Goal: Task Accomplishment & Management: Complete application form

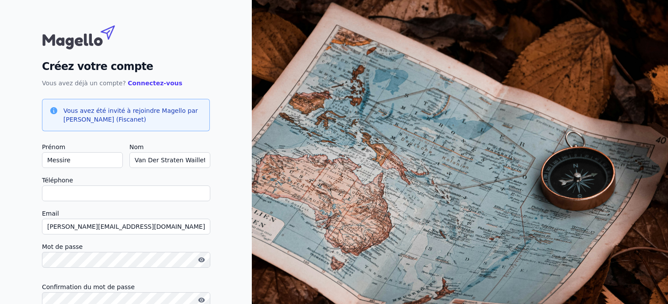
drag, startPoint x: 89, startPoint y: 159, endPoint x: 26, endPoint y: 150, distance: 63.2
click at [26, 150] on div "Créez votre compte Vous avez déjà un compte? Connectez-vous Vous avez été invit…" at bounding box center [126, 187] width 252 height 374
type input "M"
checkbox input "false"
type input "[PERSON_NAME]"
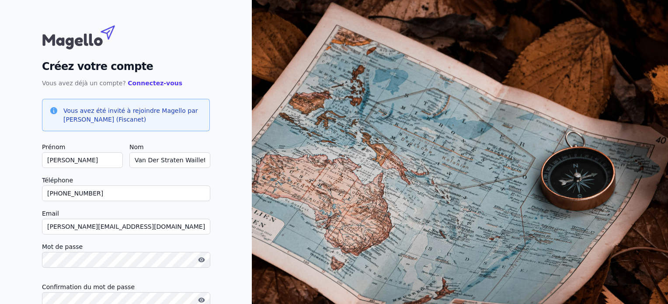
type input "[PHONE_NUMBER]"
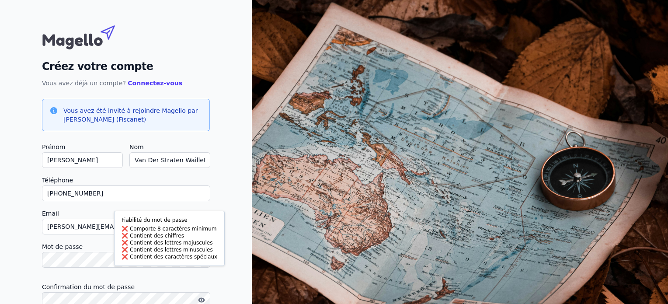
scroll to position [70, 0]
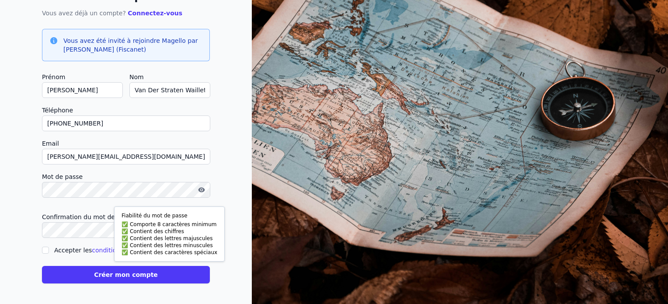
click at [199, 189] on icon "button" at bounding box center [201, 189] width 7 height 5
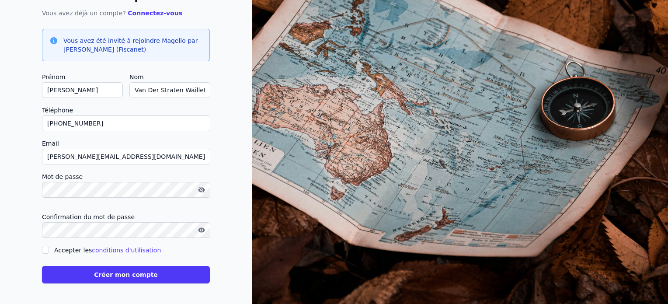
click at [199, 189] on icon "button" at bounding box center [200, 191] width 4 height 4
click at [131, 278] on button "Créer mon compte" at bounding box center [126, 274] width 168 height 17
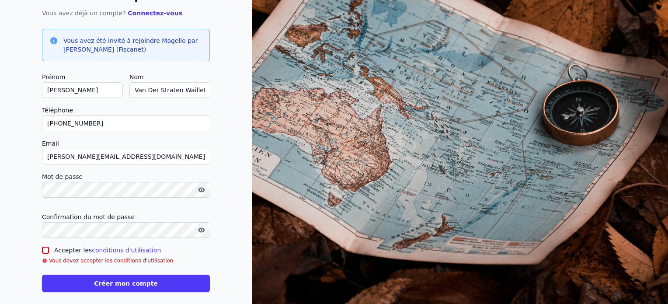
click at [46, 247] on div at bounding box center [45, 250] width 7 height 7
click at [46, 248] on input "Accepter les conditions d'utilisation" at bounding box center [45, 250] width 7 height 7
checkbox input "true"
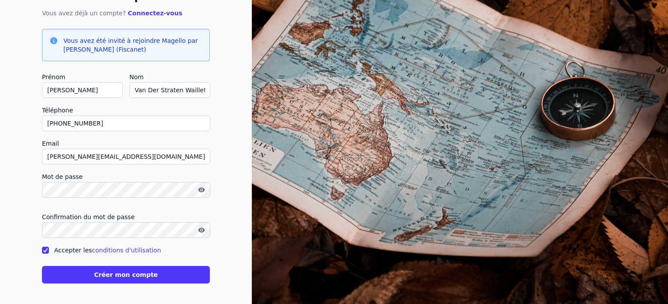
click at [93, 269] on button "Créer mon compte" at bounding box center [126, 274] width 168 height 17
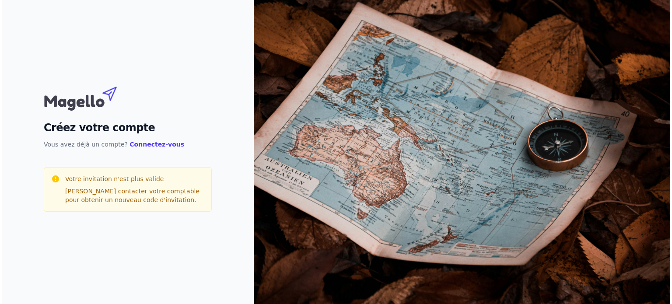
scroll to position [0, 0]
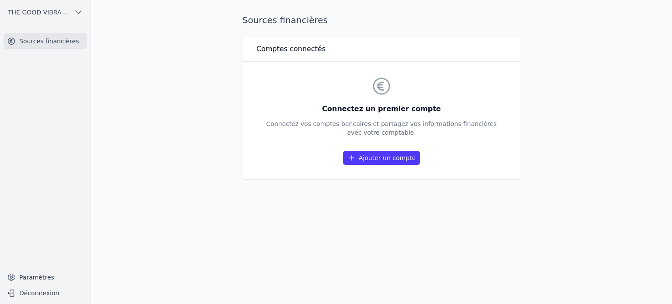
click at [399, 156] on link "Ajouter un compte" at bounding box center [381, 158] width 77 height 14
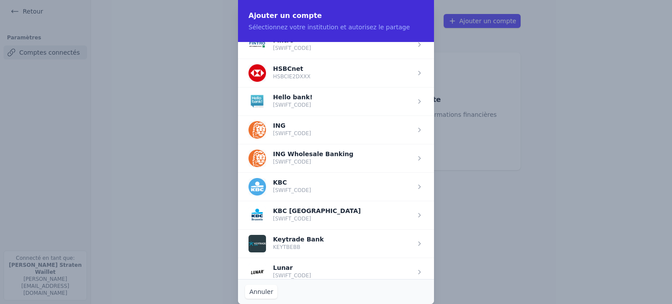
scroll to position [569, 0]
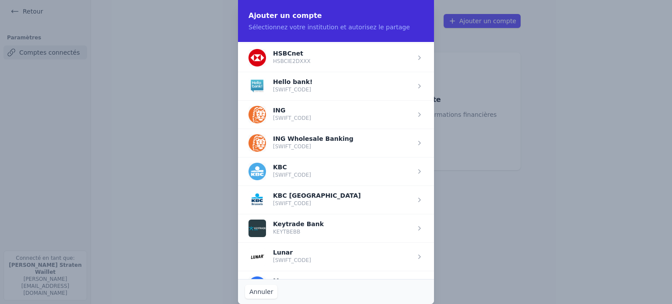
click at [303, 109] on span "button" at bounding box center [336, 114] width 196 height 28
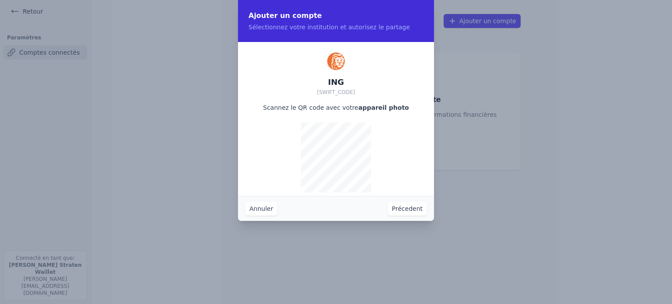
scroll to position [0, 0]
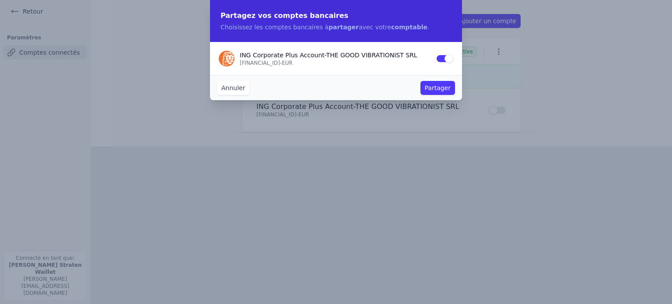
click at [437, 84] on button "Partager" at bounding box center [437, 88] width 35 height 14
